Goal: Check status

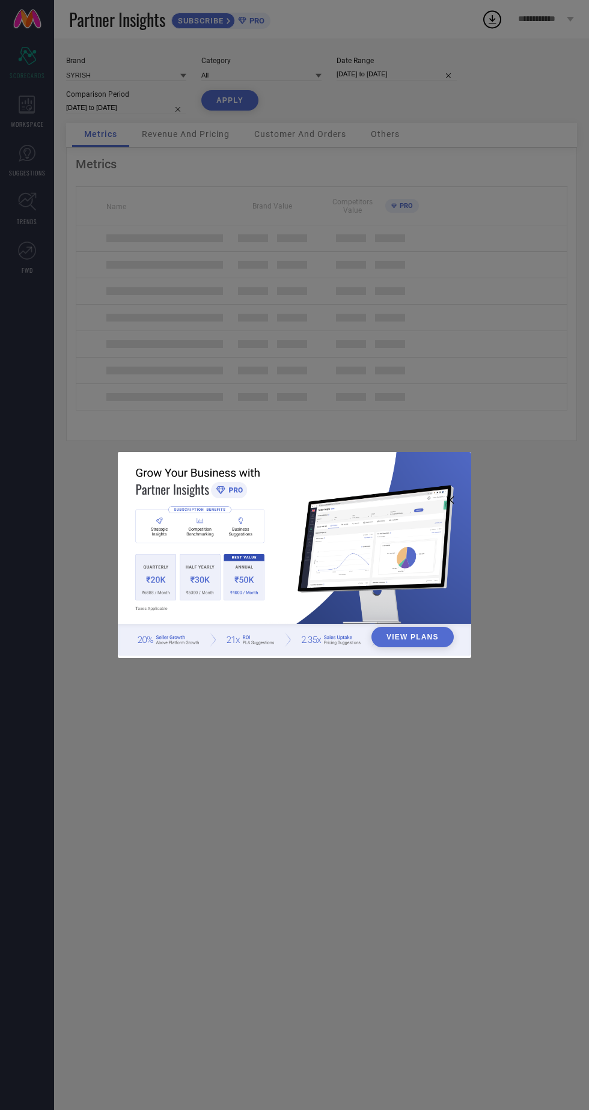
click at [432, 106] on div "View Plans" at bounding box center [294, 555] width 589 height 1110
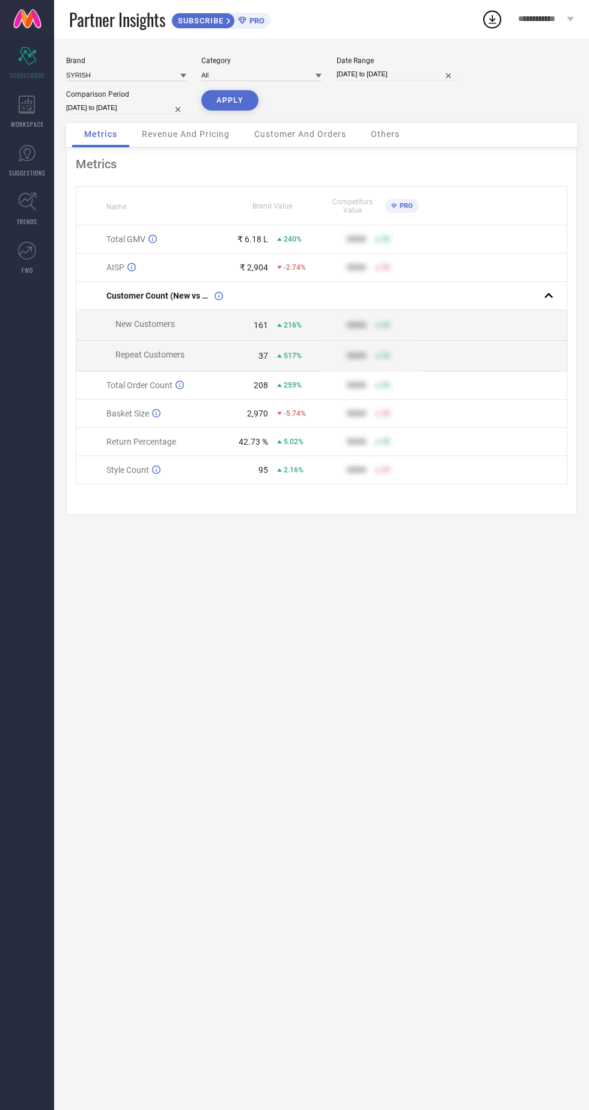
select select "6"
select select "2025"
select select "7"
select select "2025"
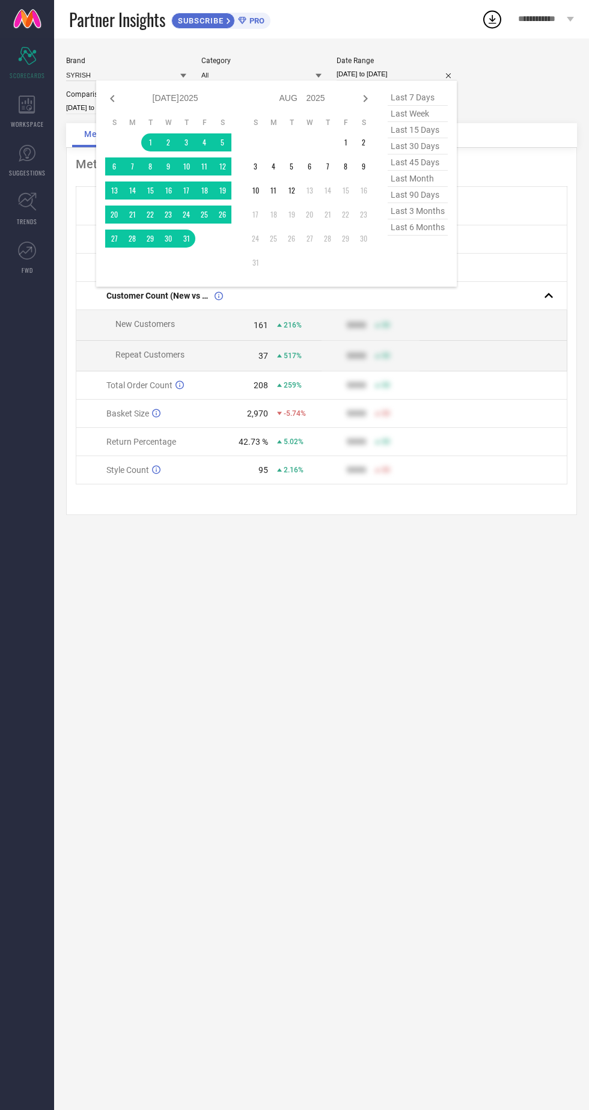
click at [259, 638] on div "Brand SYRISH Category All Date Range [DATE] to [DATE] Jan Feb Mar Apr May Jun […" at bounding box center [321, 573] width 535 height 1071
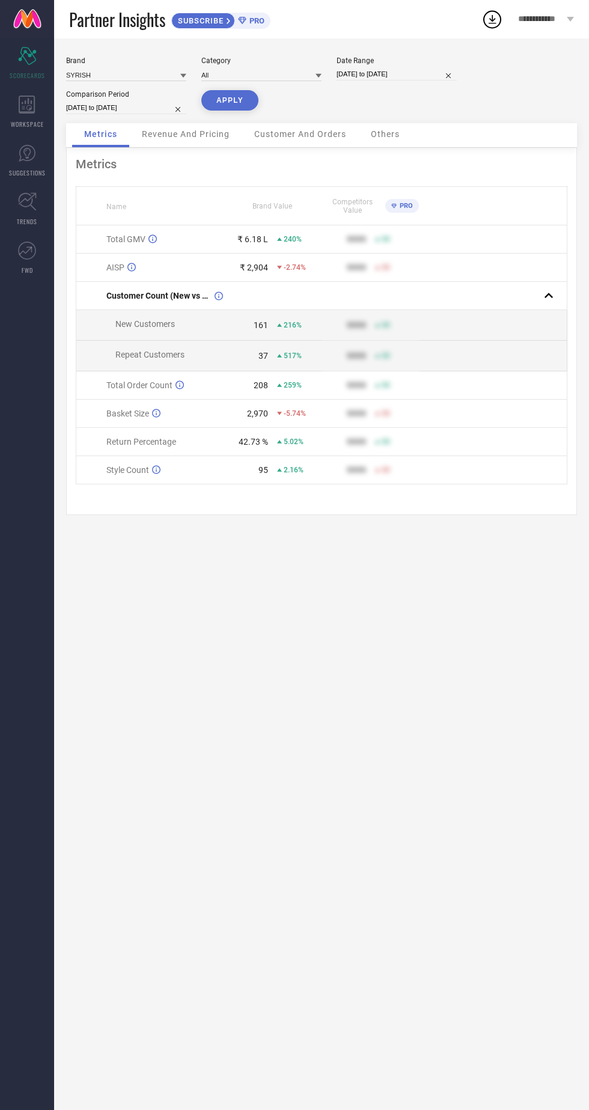
select select "6"
select select "2025"
select select "7"
select select "2025"
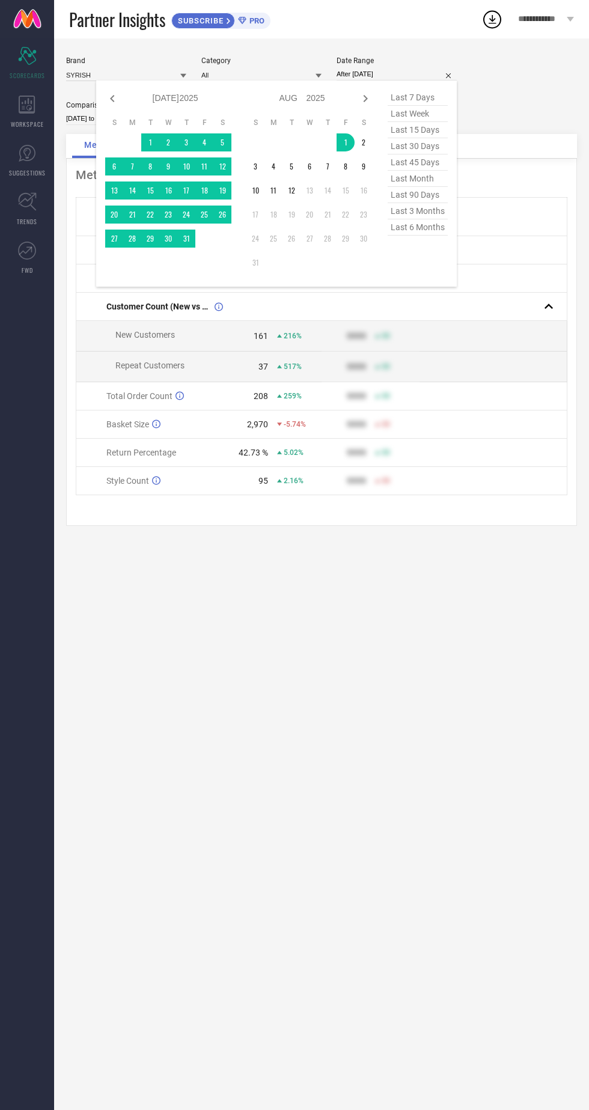
type input "[DATE] to [DATE]"
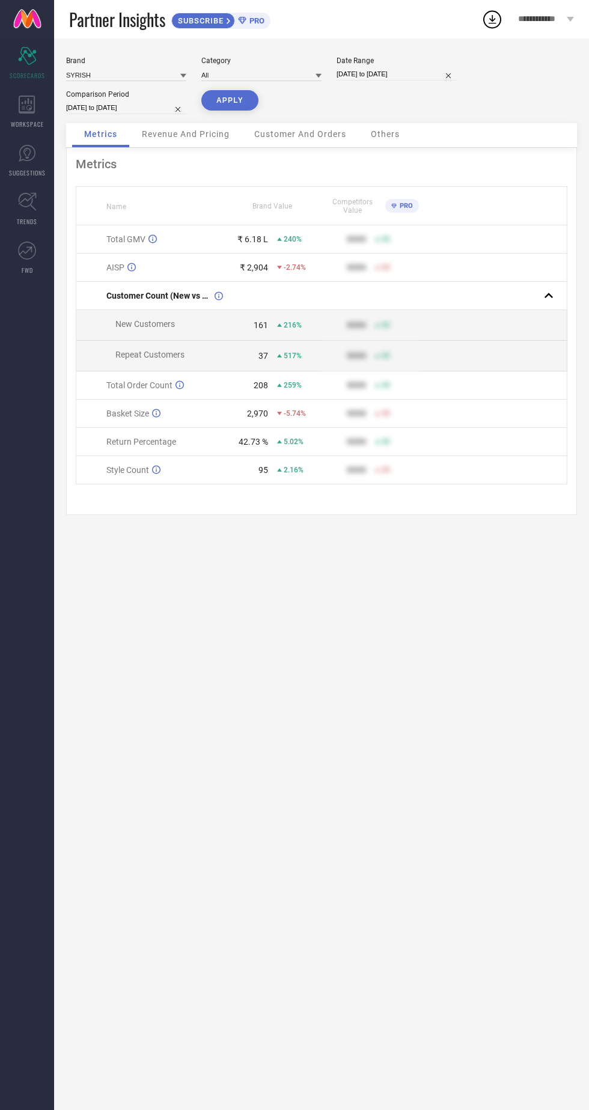
click at [216, 96] on button "APPLY" at bounding box center [229, 100] width 57 height 20
select select "7"
select select "2025"
select select "8"
select select "2025"
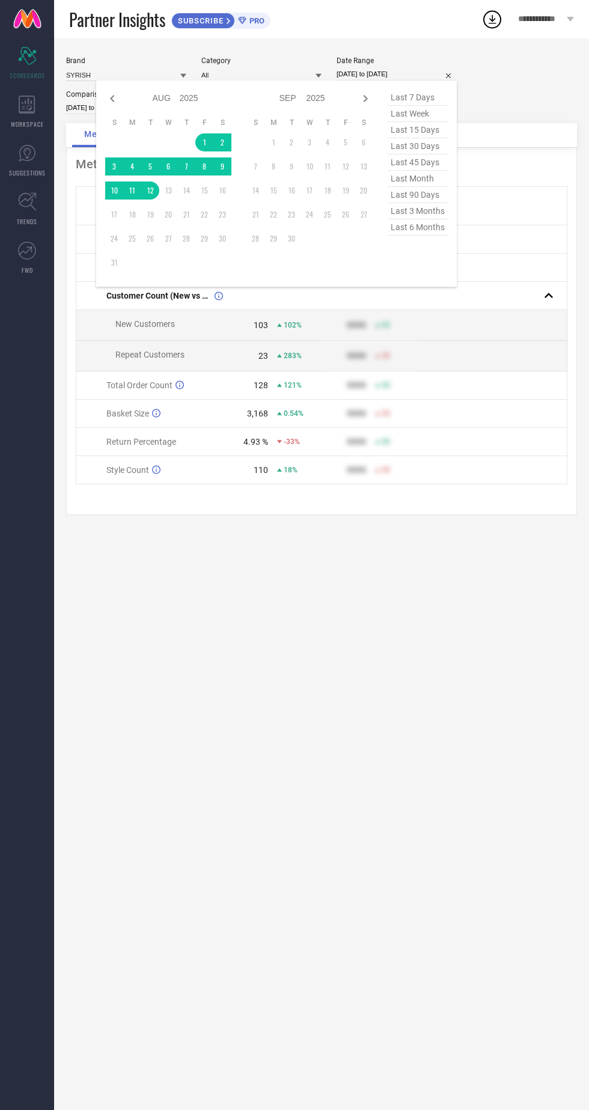
click at [115, 100] on icon at bounding box center [112, 98] width 14 height 14
select select "6"
select select "2025"
select select "7"
select select "2025"
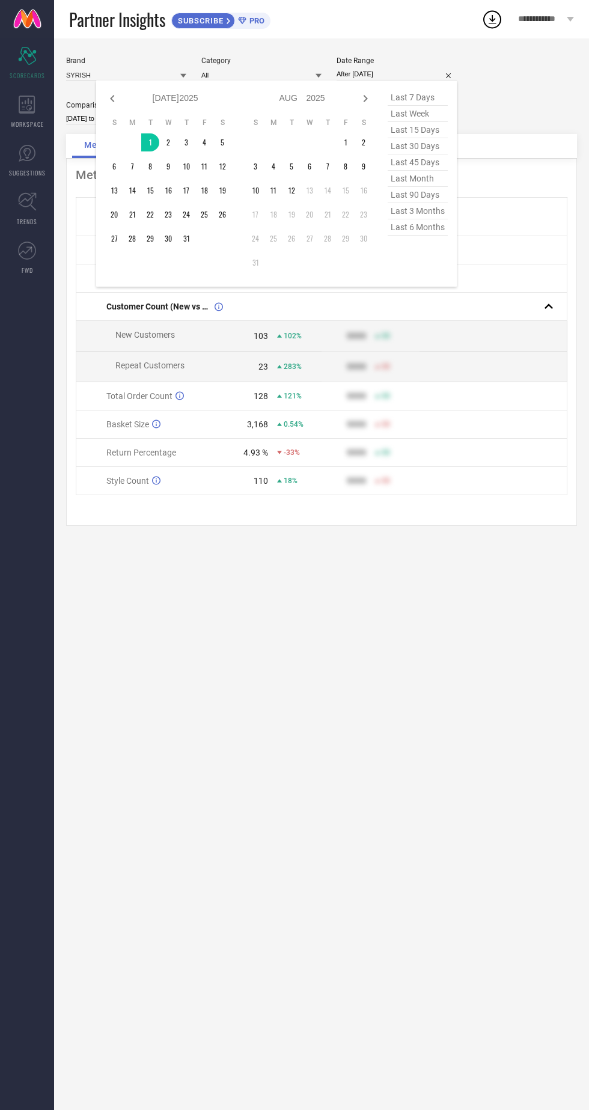
type input "[DATE] to [DATE]"
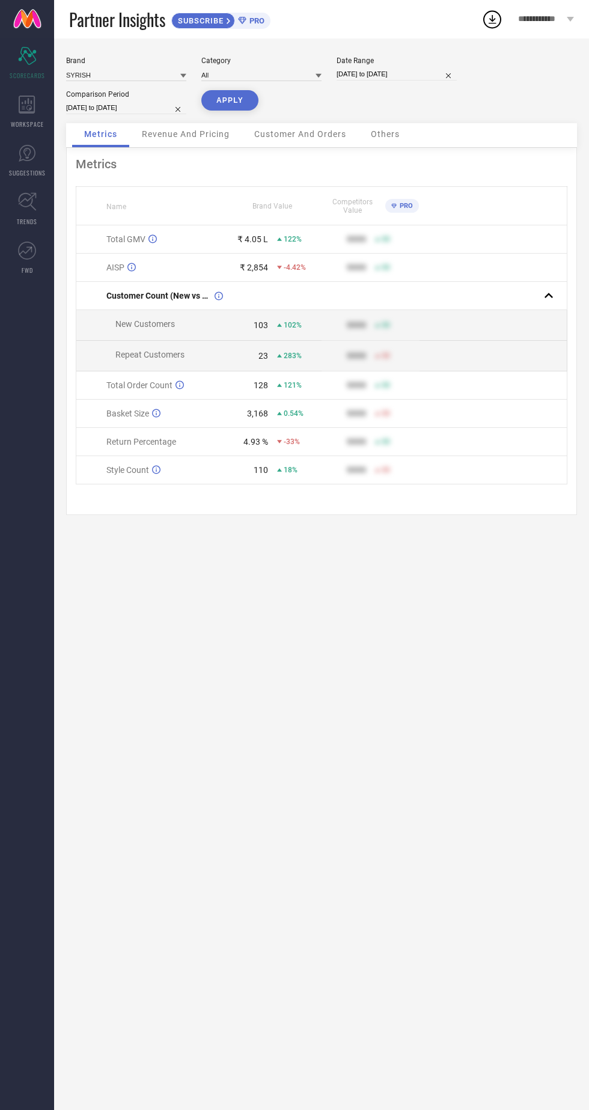
click at [224, 105] on button "APPLY" at bounding box center [229, 100] width 57 height 20
select select "6"
select select "2025"
select select "7"
select select "2025"
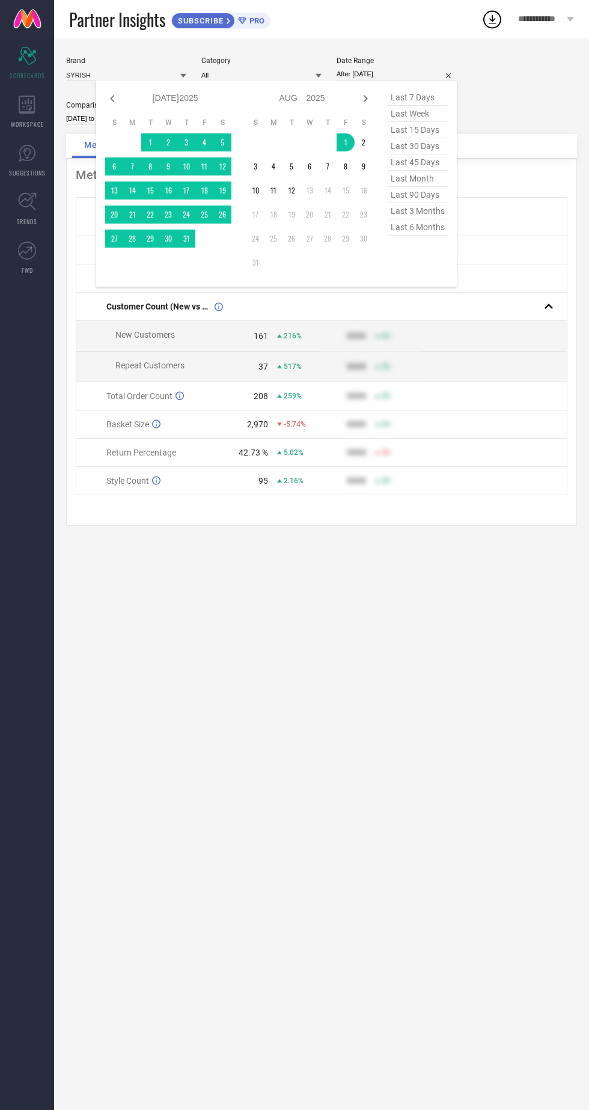
type input "[DATE] to [DATE]"
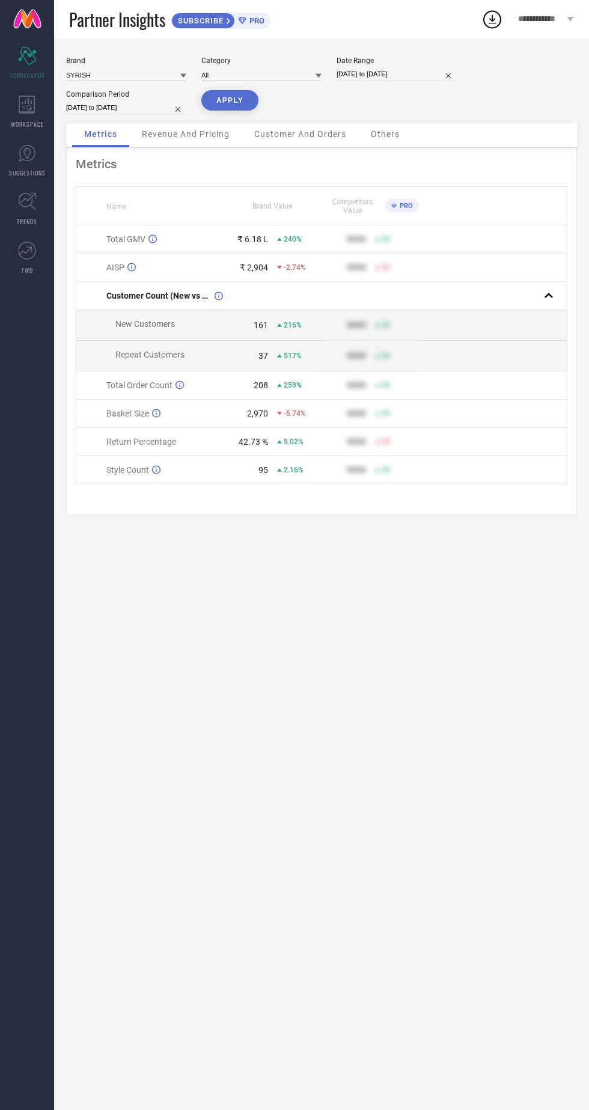
click at [232, 99] on button "APPLY" at bounding box center [229, 100] width 57 height 20
select select "7"
select select "2025"
select select "8"
select select "2025"
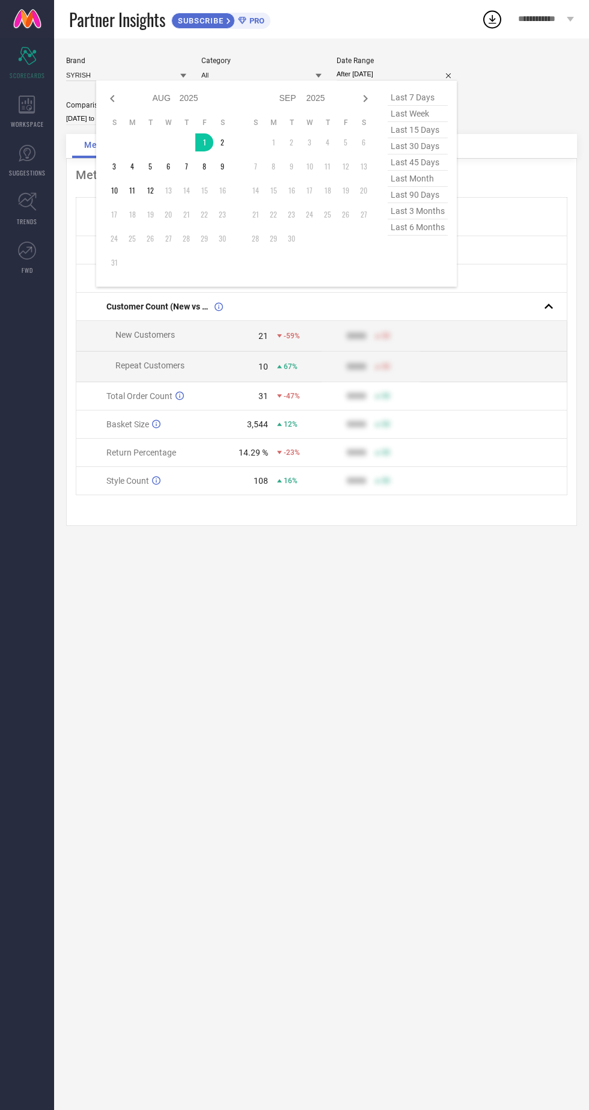
type input "[DATE] to [DATE]"
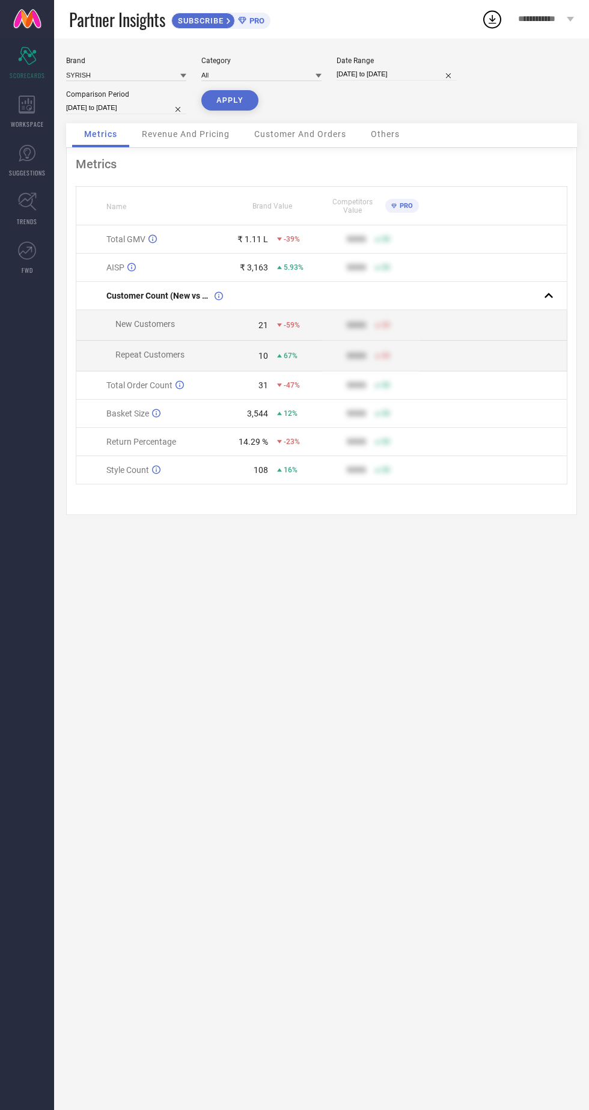
click at [222, 100] on button "APPLY" at bounding box center [229, 100] width 57 height 20
select select "7"
select select "2025"
select select "8"
select select "2025"
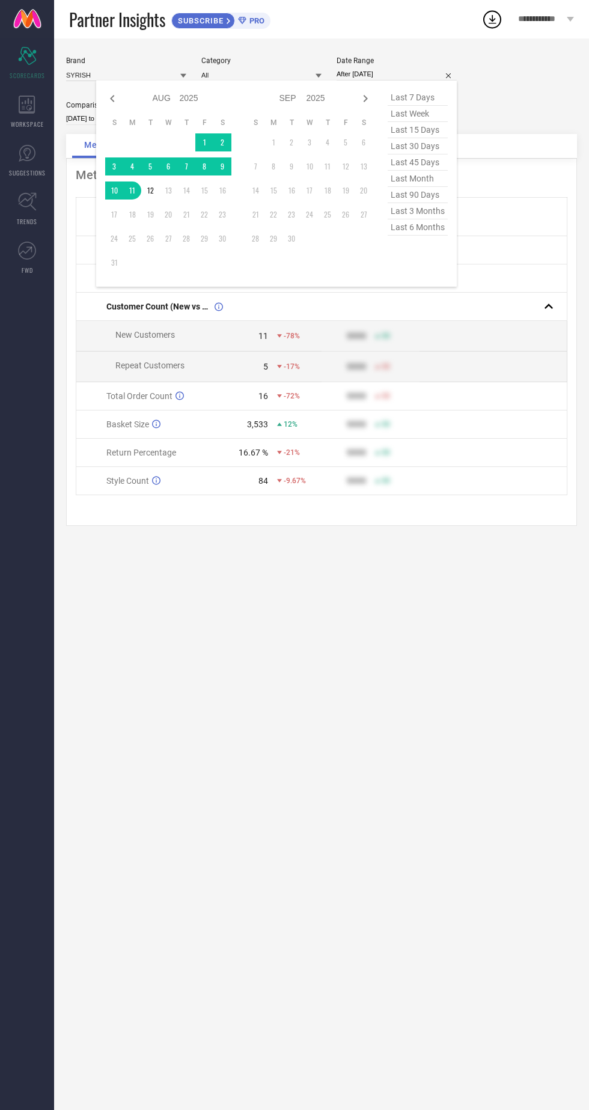
click at [128, 201] on table "S M T W T F S 1 2 3 4 5 6 7 8 9 10 11 12 13 14 15 16 17 18 19 20 21 22 23 24 25…" at bounding box center [168, 195] width 126 height 166
type input "[DATE] to [DATE]"
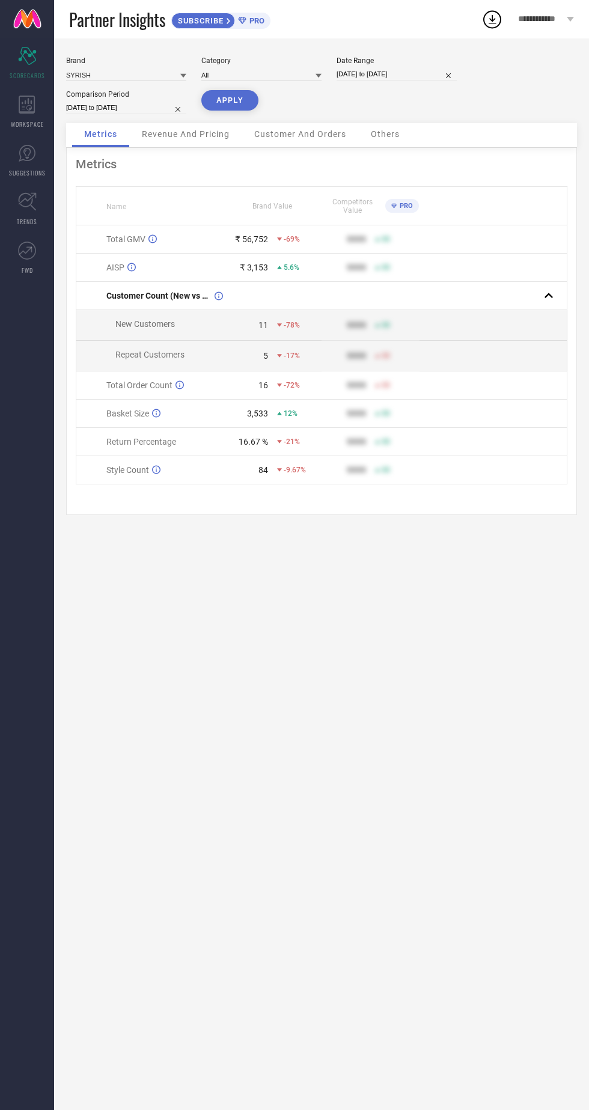
click at [216, 110] on button "APPLY" at bounding box center [229, 100] width 57 height 20
select select "7"
select select "2025"
select select "8"
select select "2025"
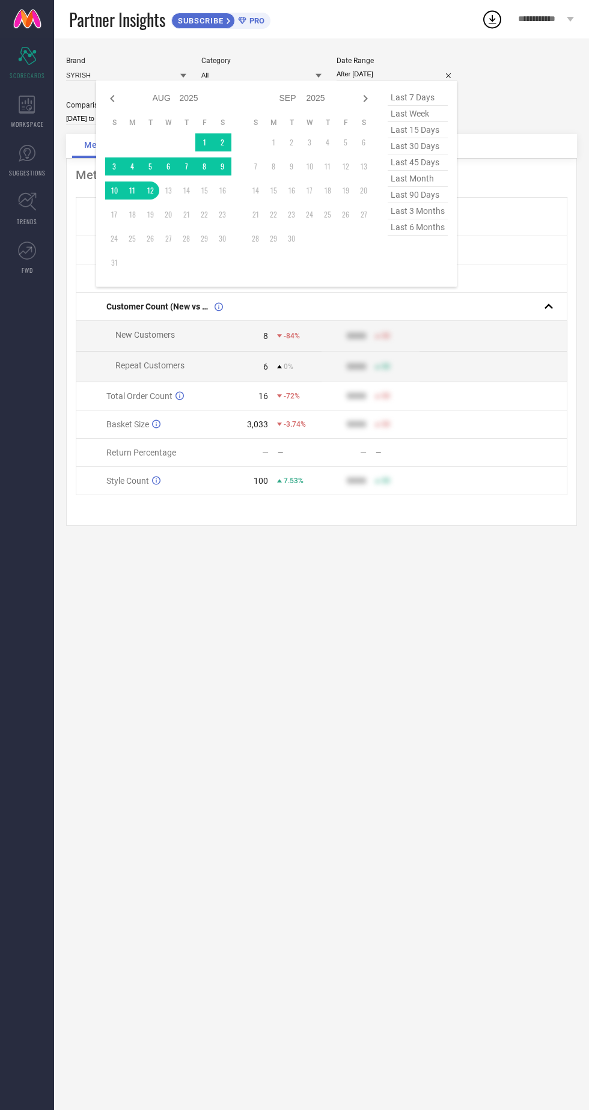
type input "[DATE] to [DATE]"
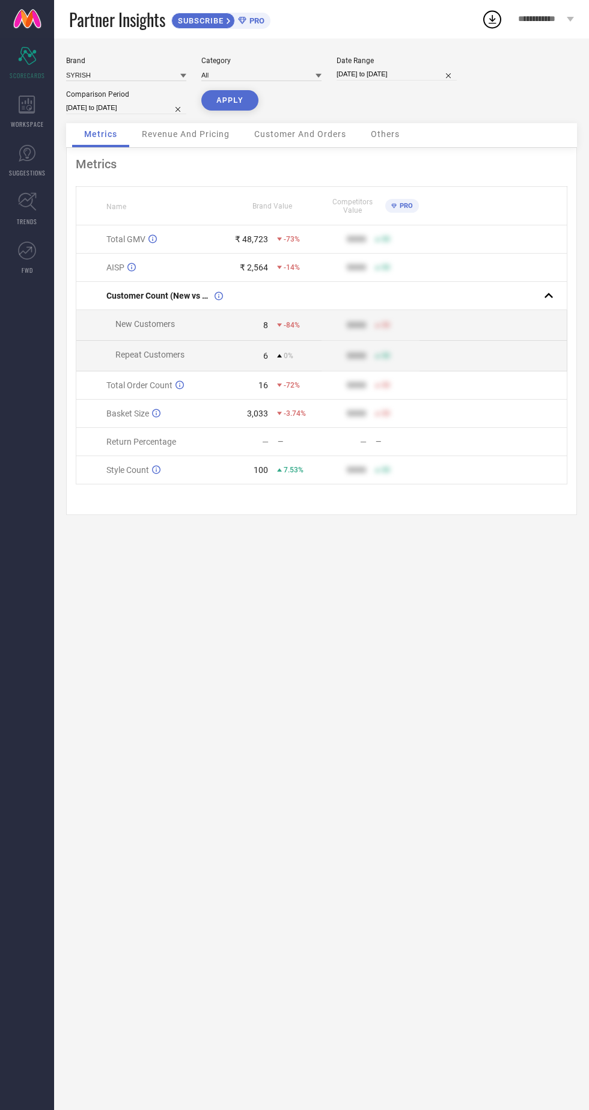
select select "7"
select select "2025"
select select "8"
select select "2025"
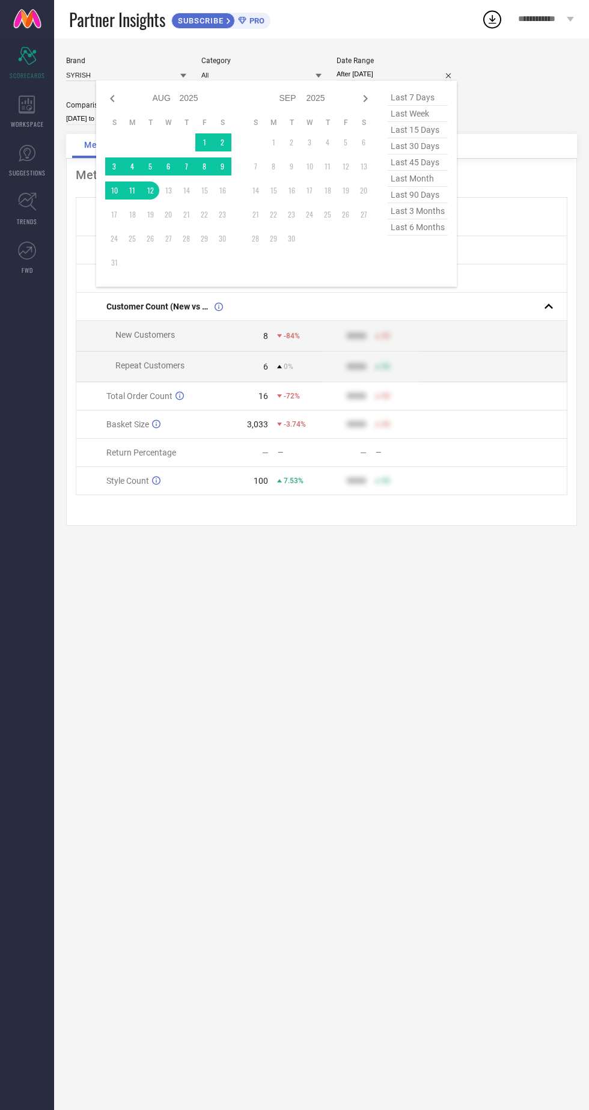
type input "[DATE] to [DATE]"
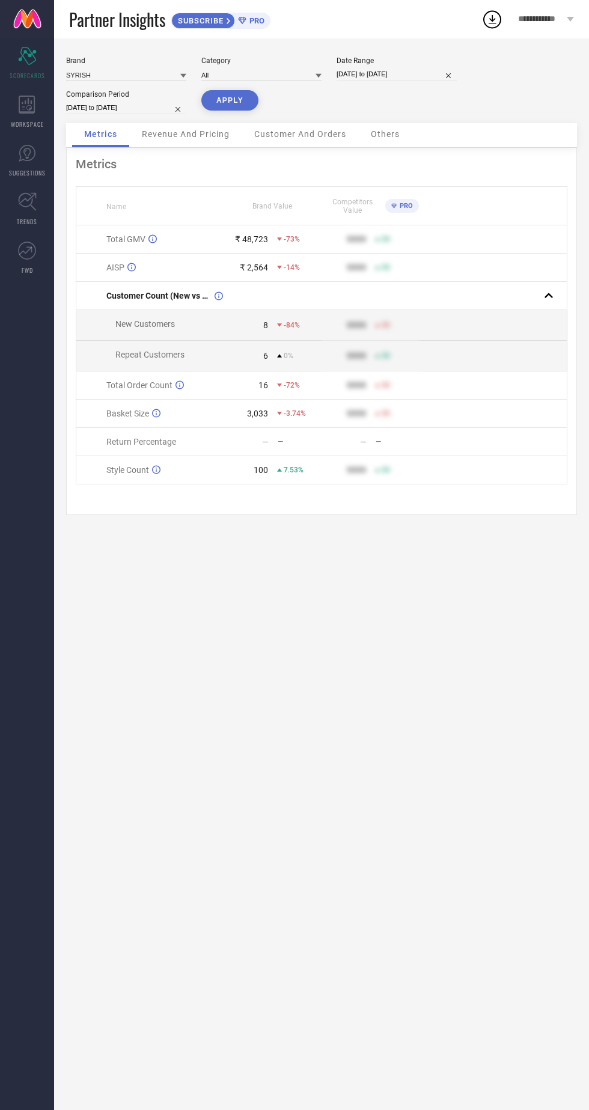
select select "7"
select select "2025"
select select "8"
select select "2025"
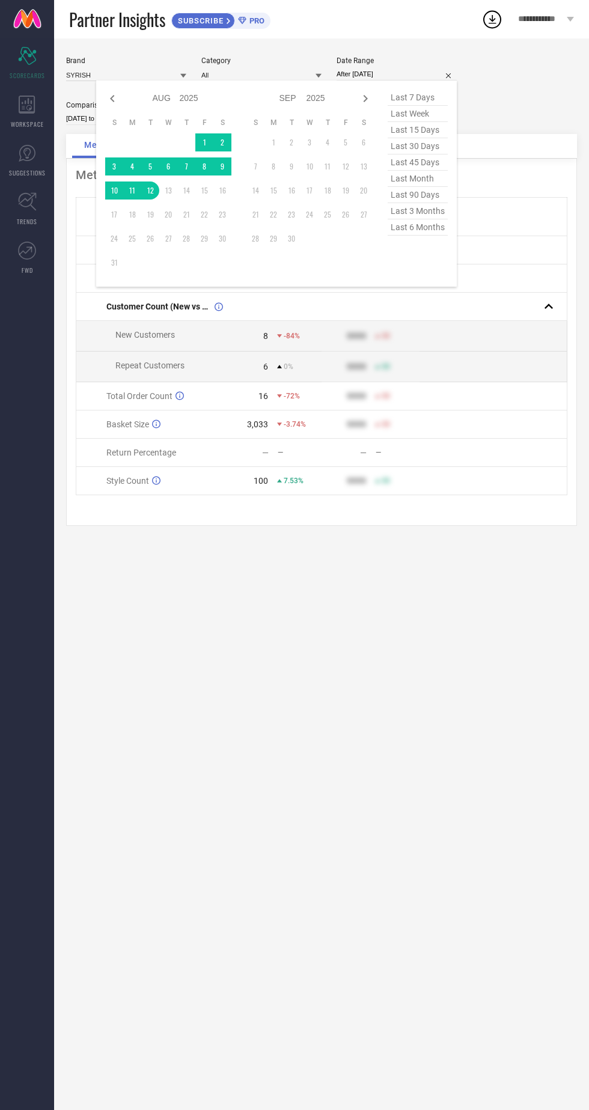
type input "[DATE] to [DATE]"
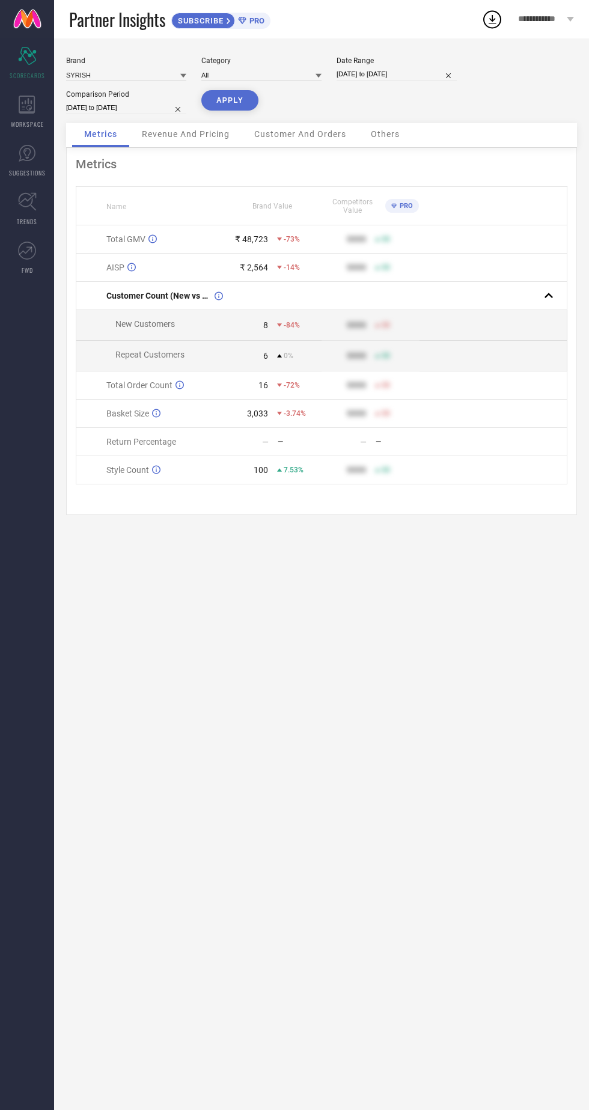
select select "7"
select select "2025"
select select "8"
select select "2025"
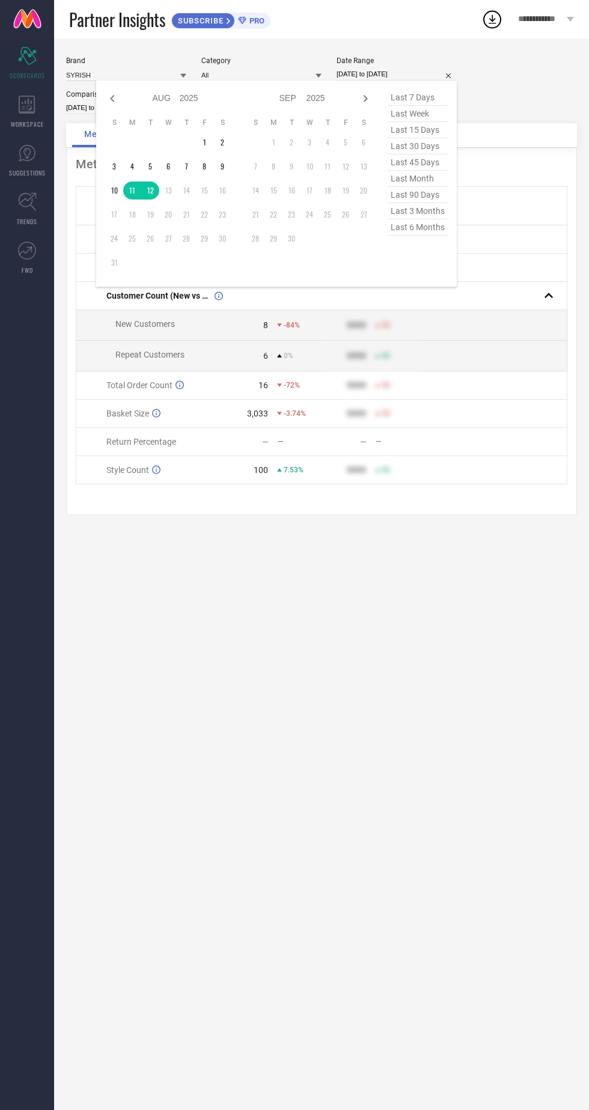
click at [153, 201] on table "S M T W T F S 1 2 3 4 5 6 7 8 9 10 11 12 13 14 15 16 17 18 19 20 21 22 23 24 25…" at bounding box center [168, 195] width 126 height 166
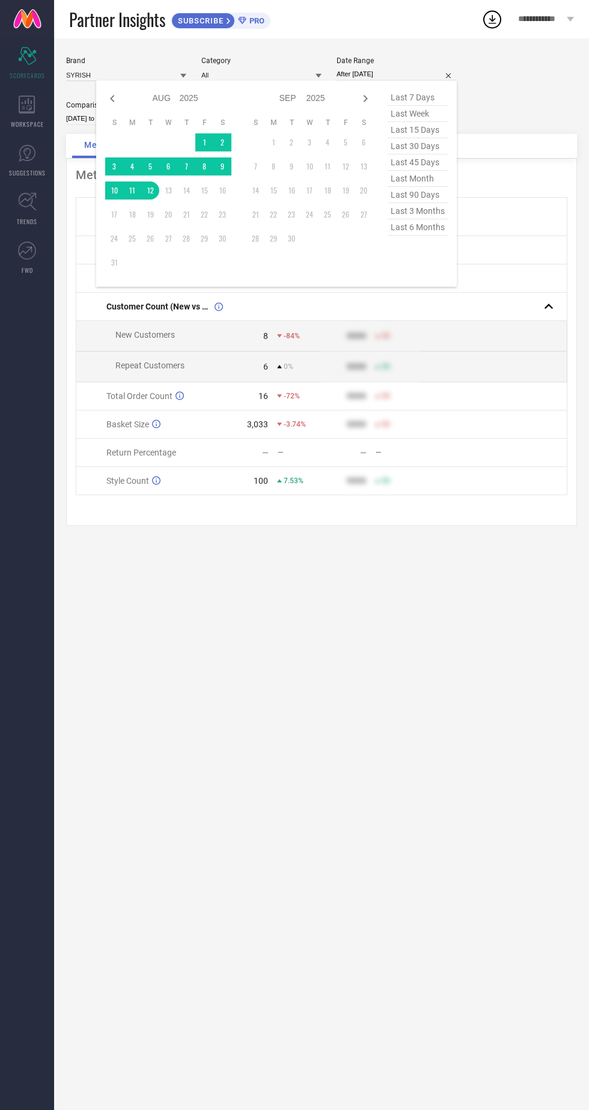
type input "[DATE] to [DATE]"
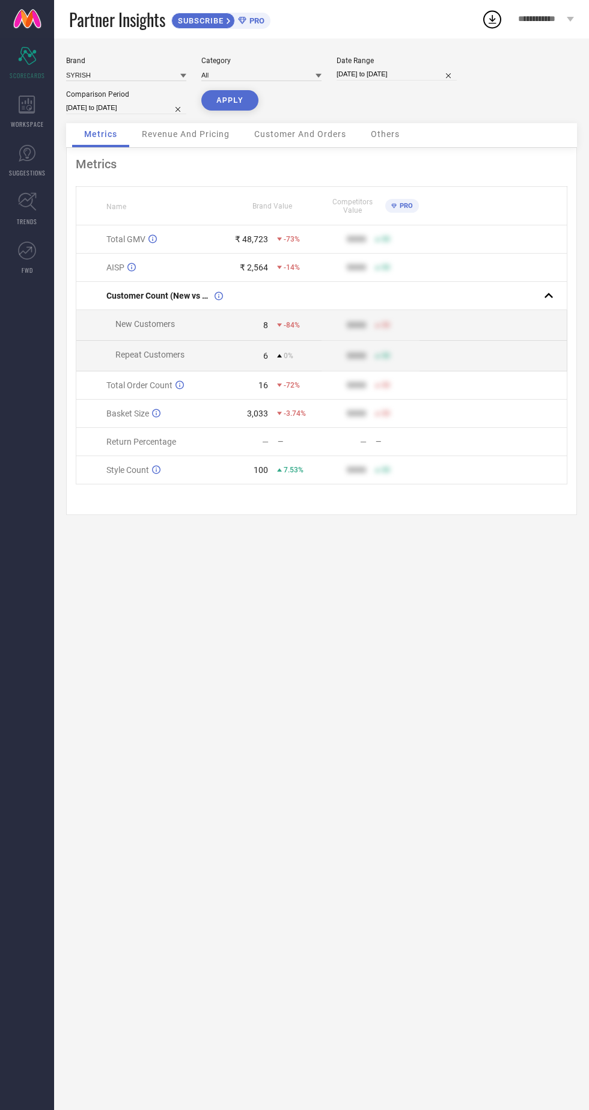
click at [216, 97] on button "APPLY" at bounding box center [229, 100] width 57 height 20
